Goal: Task Accomplishment & Management: Manage account settings

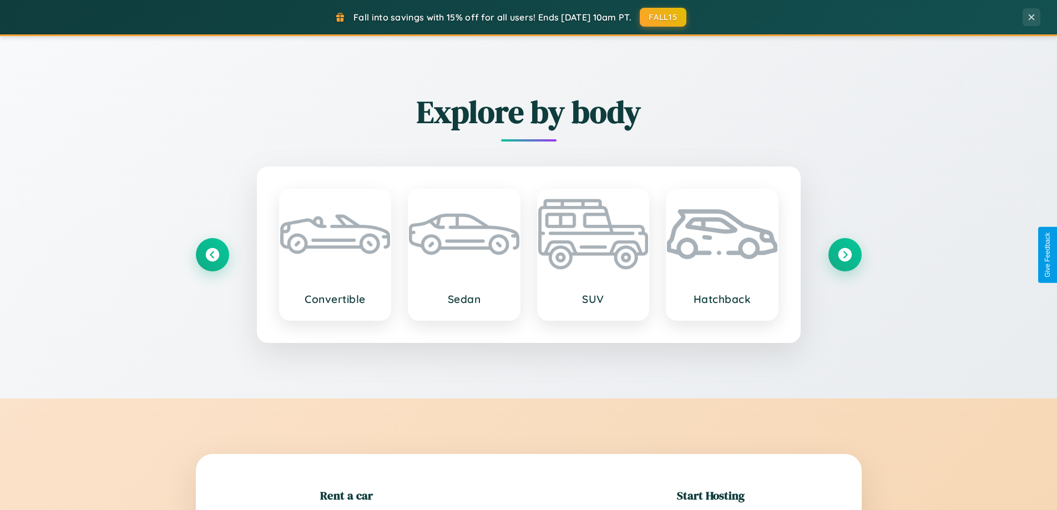
scroll to position [240, 0]
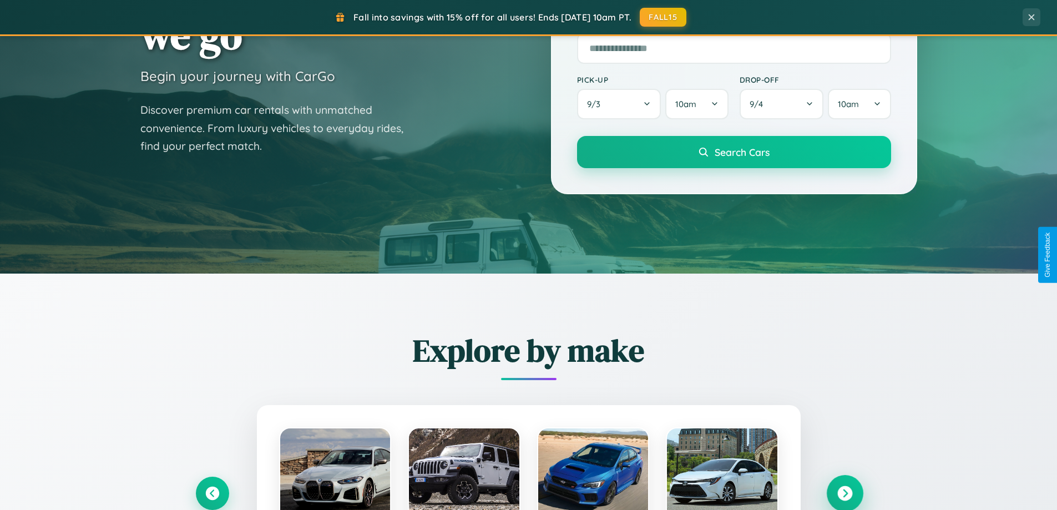
click at [845, 493] on icon at bounding box center [845, 493] width 15 height 15
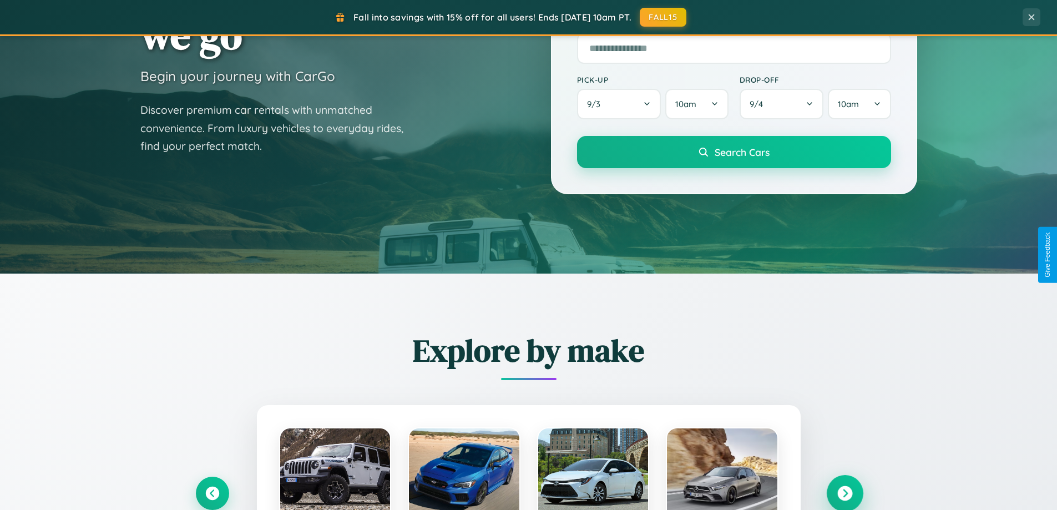
click at [845, 492] on icon at bounding box center [845, 493] width 15 height 15
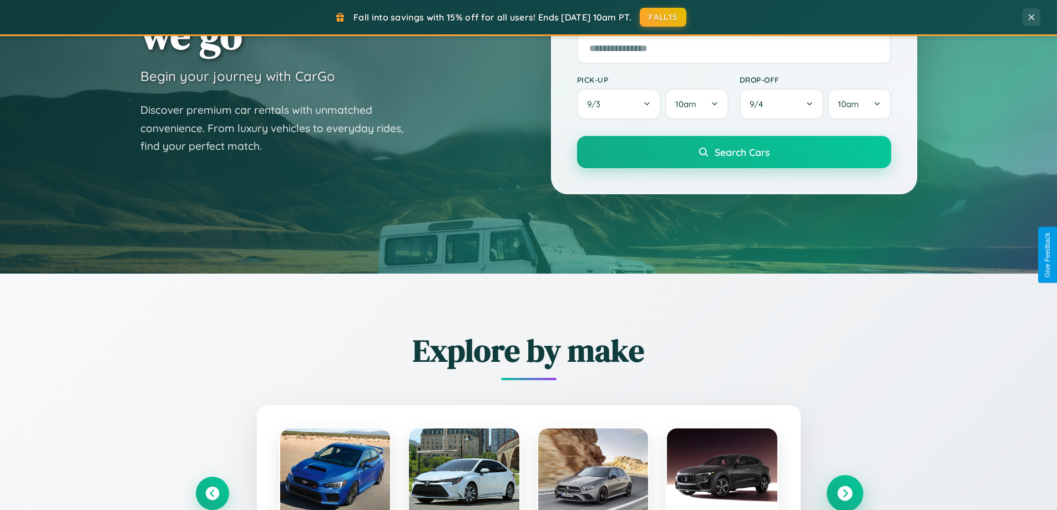
scroll to position [0, 0]
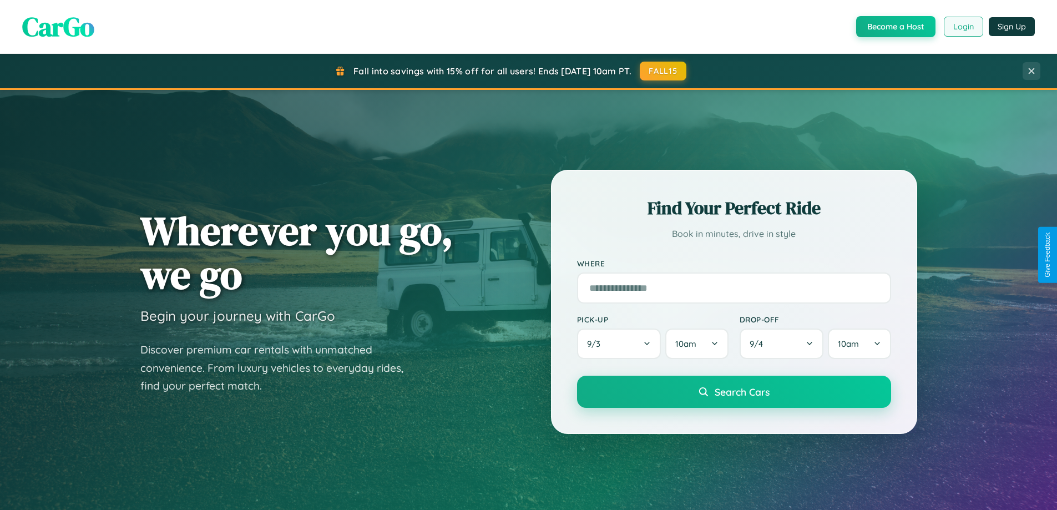
click at [963, 27] on button "Login" at bounding box center [963, 27] width 39 height 20
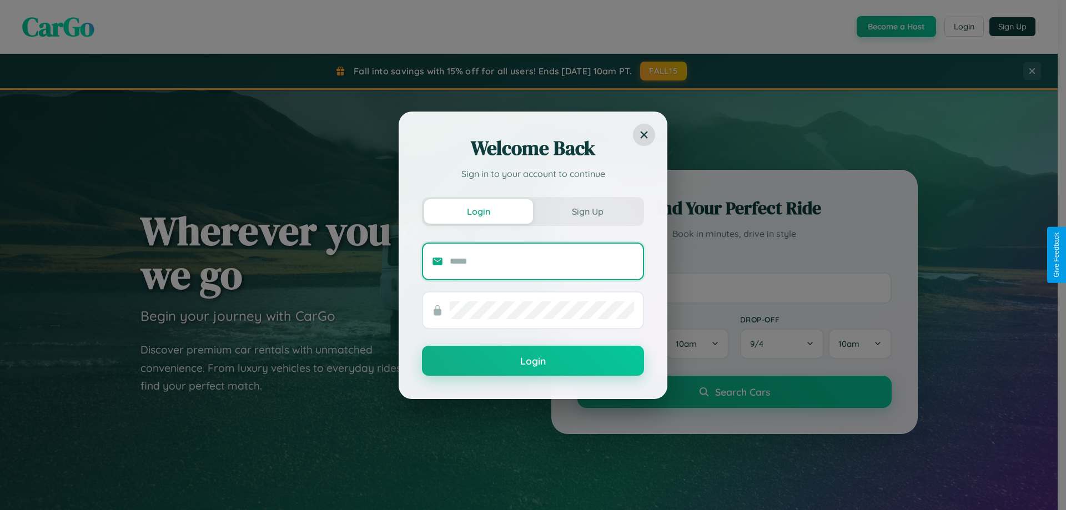
click at [542, 261] on input "text" at bounding box center [542, 262] width 184 height 18
type input "**********"
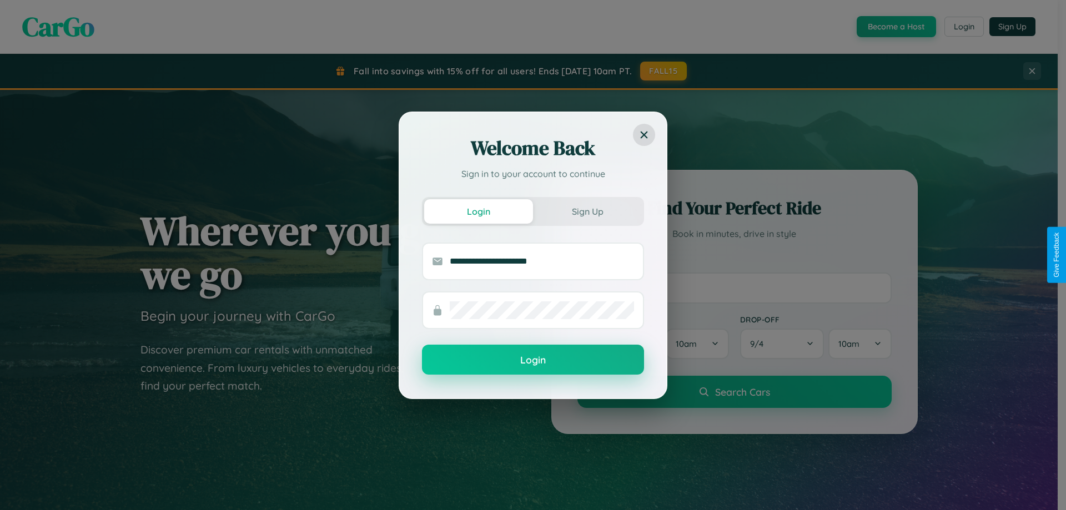
click at [533, 360] on button "Login" at bounding box center [533, 360] width 222 height 30
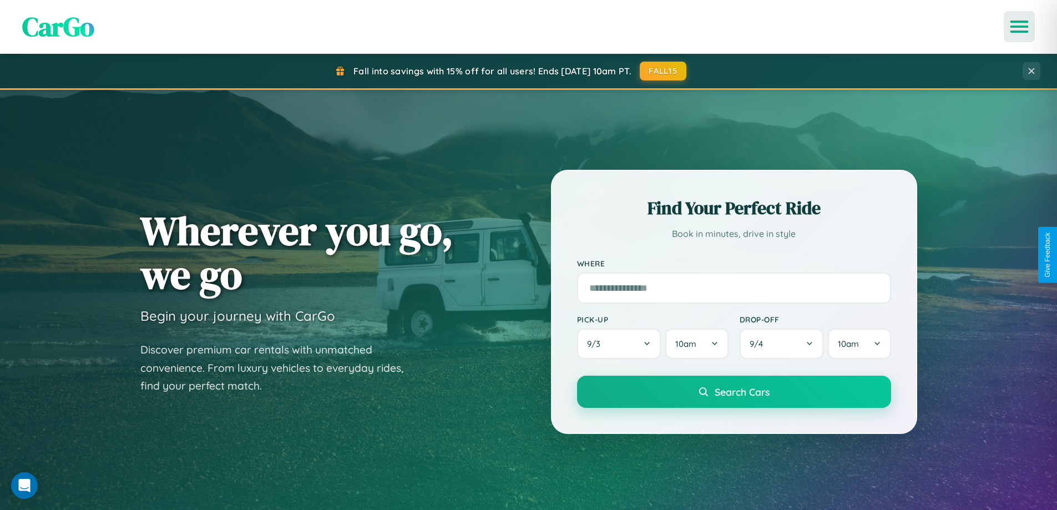
click at [1020, 27] on icon "Open menu" at bounding box center [1020, 27] width 16 height 10
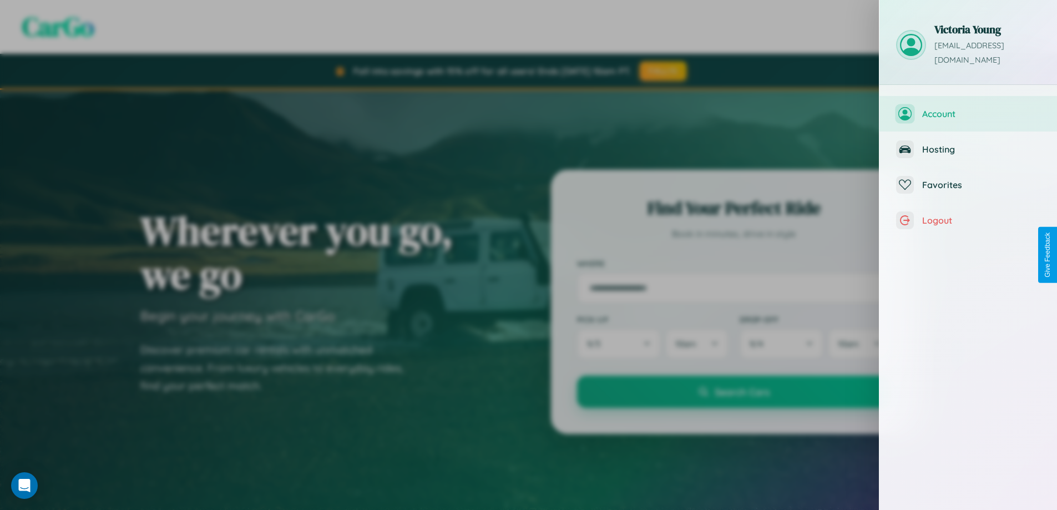
click at [969, 108] on span "Account" at bounding box center [982, 113] width 118 height 11
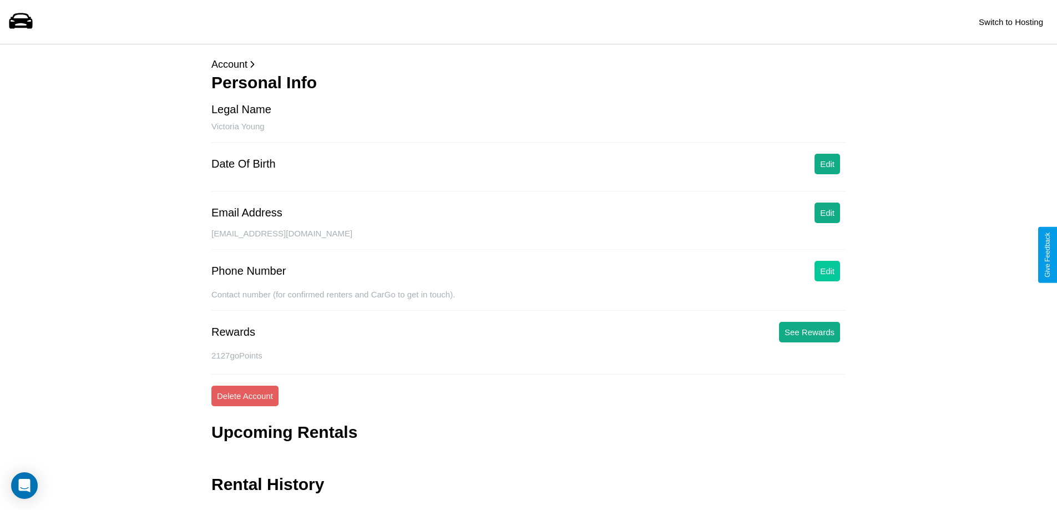
click at [828, 271] on button "Edit" at bounding box center [828, 271] width 26 height 21
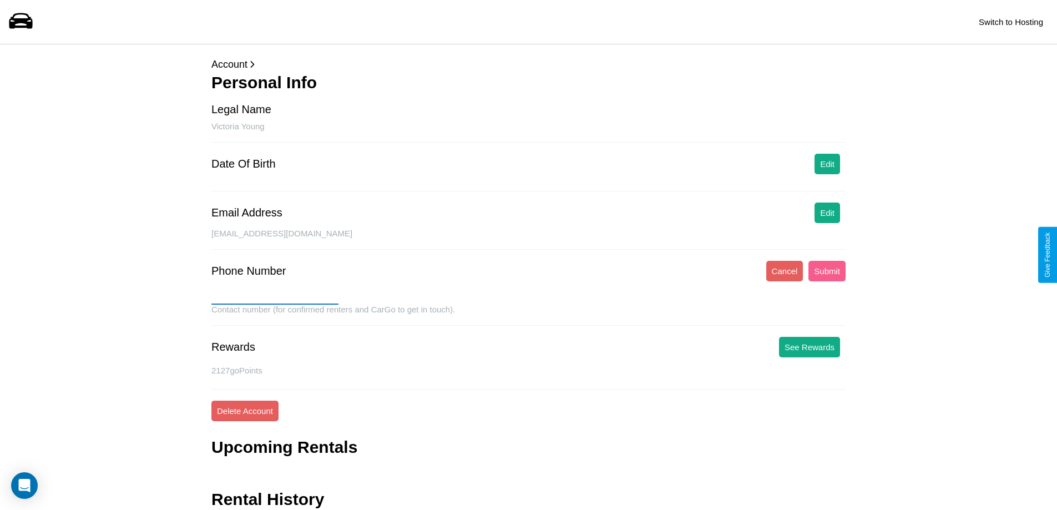
click at [275, 296] on input "text" at bounding box center [274, 296] width 127 height 18
type input "**********"
click at [827, 271] on button "Submit" at bounding box center [827, 271] width 37 height 21
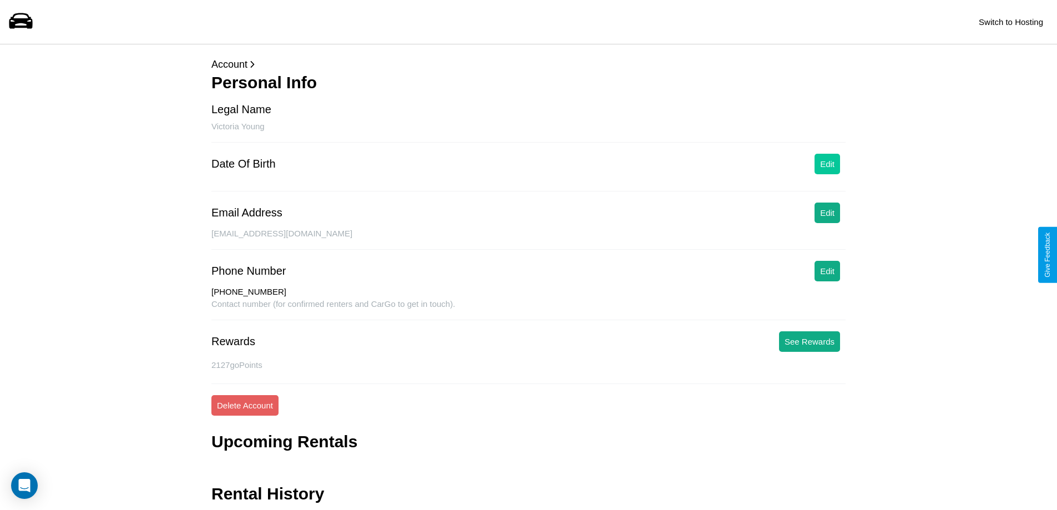
click at [828, 164] on button "Edit" at bounding box center [828, 164] width 26 height 21
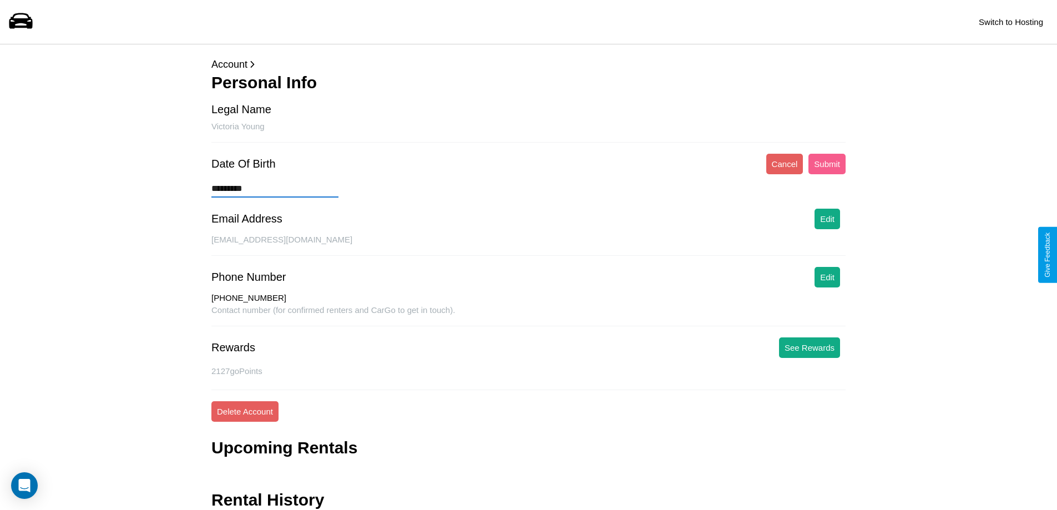
type input "**********"
